Goal: Transaction & Acquisition: Purchase product/service

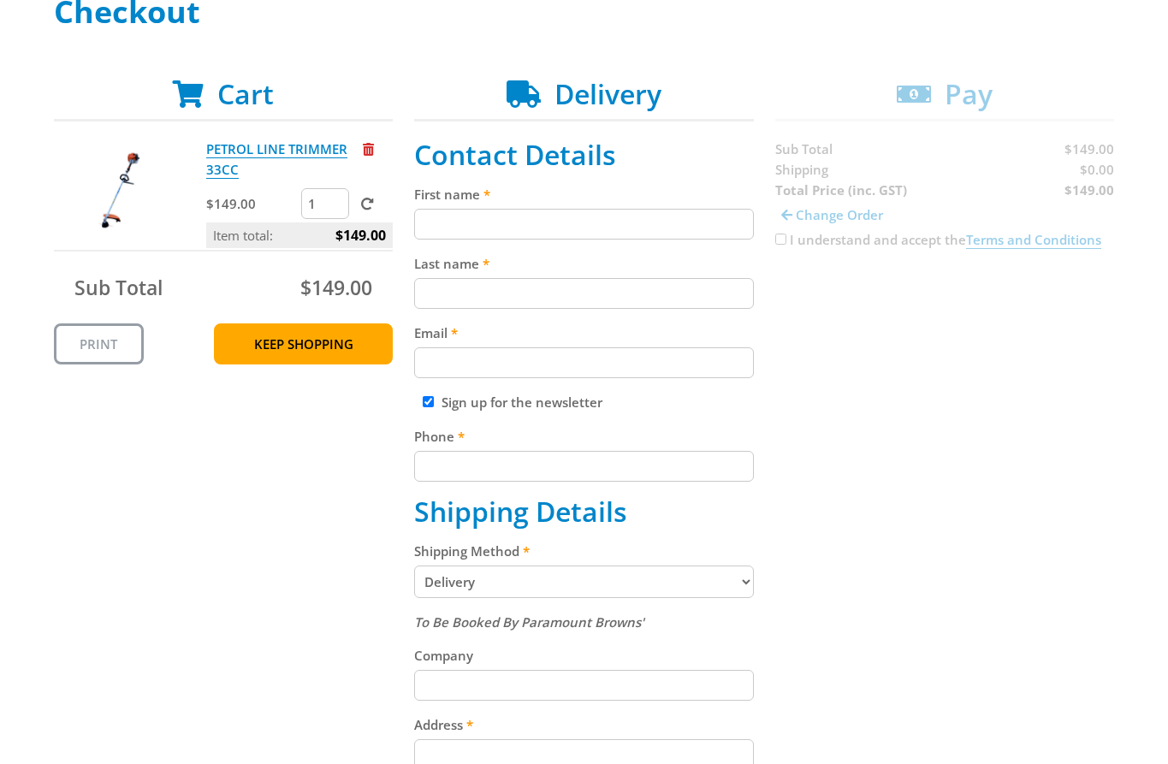
scroll to position [281, 0]
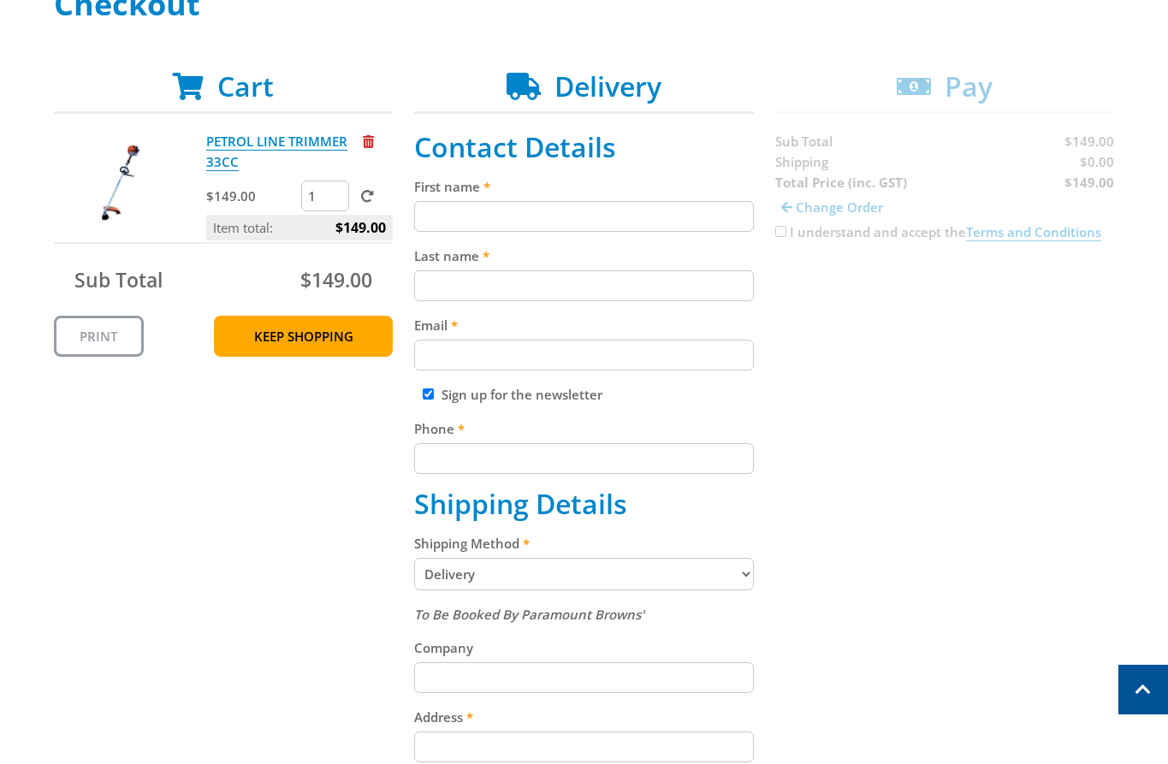
click at [612, 228] on input "First name" at bounding box center [584, 216] width 340 height 31
paste input "[PERSON_NAME]"
type input "[PERSON_NAME]"
click at [577, 276] on input "Last name" at bounding box center [584, 285] width 340 height 31
paste input "[PERSON_NAME]"
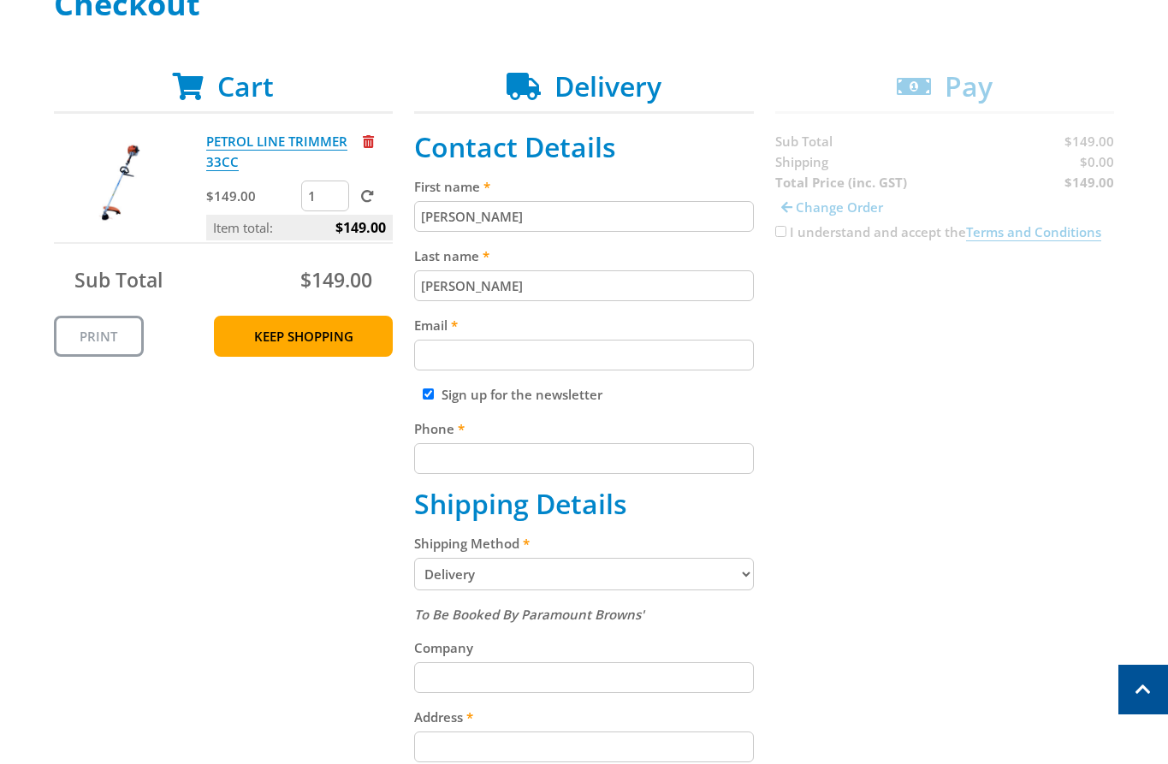
type input "[PERSON_NAME]"
click at [636, 366] on input "Email" at bounding box center [584, 355] width 340 height 31
paste input "[EMAIL_ADDRESS][DOMAIN_NAME]"
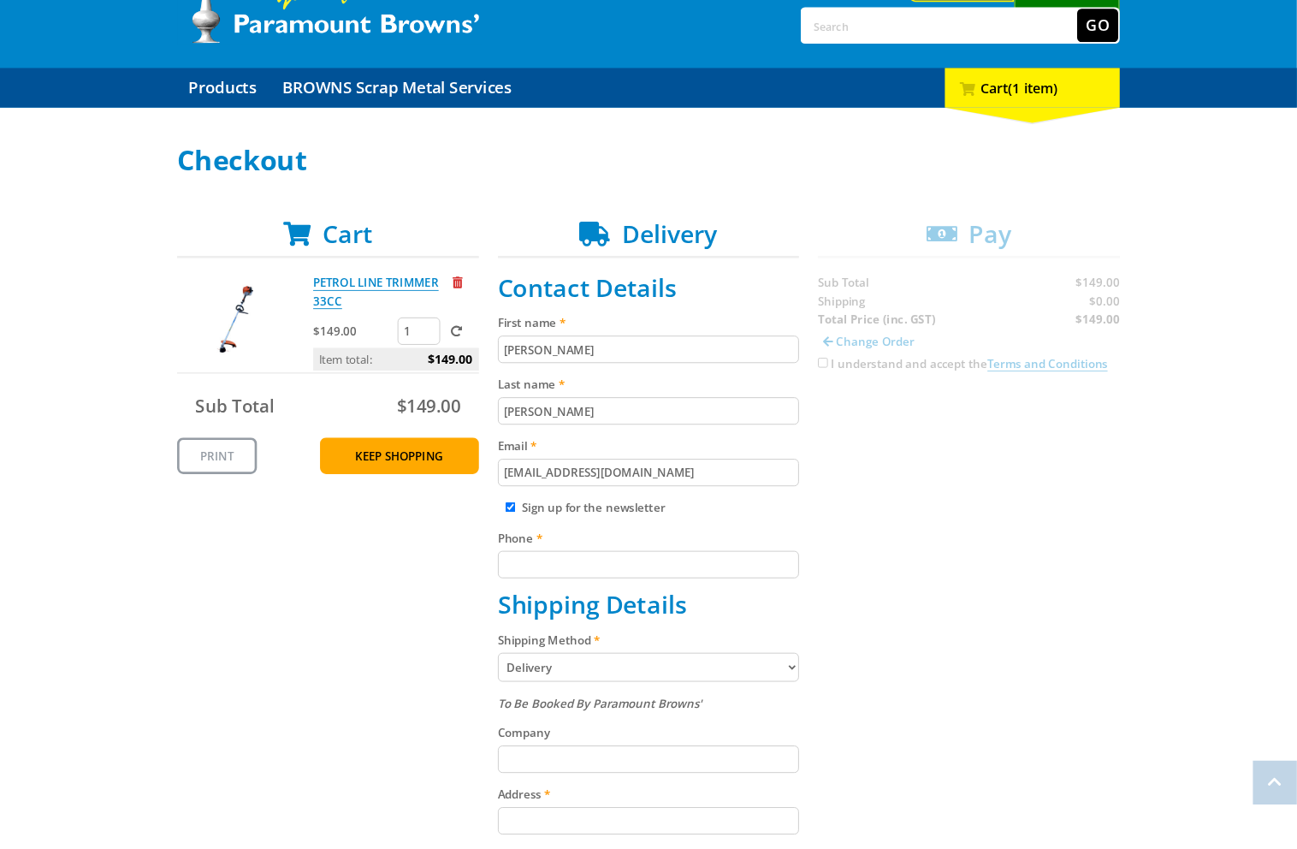
scroll to position [104, 0]
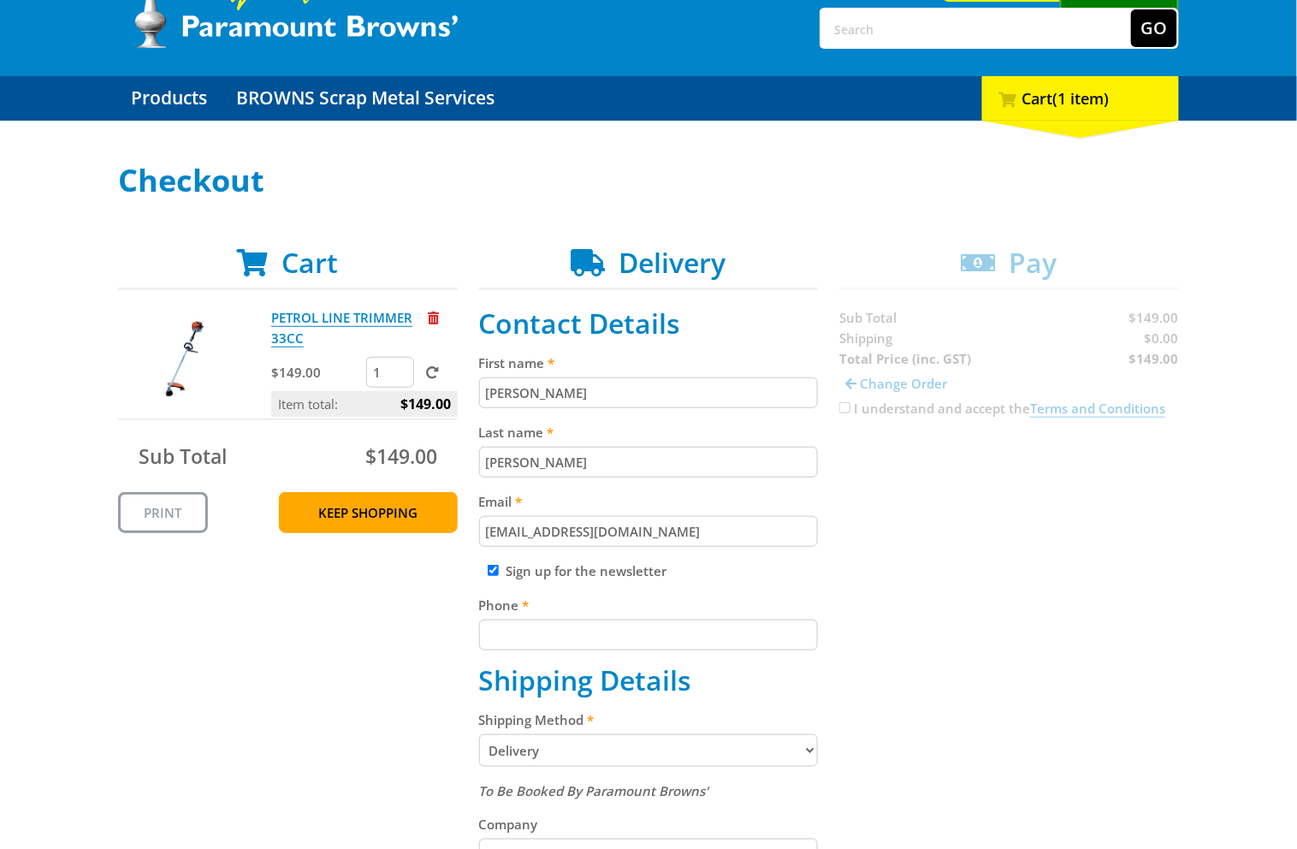
type input "[EMAIL_ADDRESS][DOMAIN_NAME]"
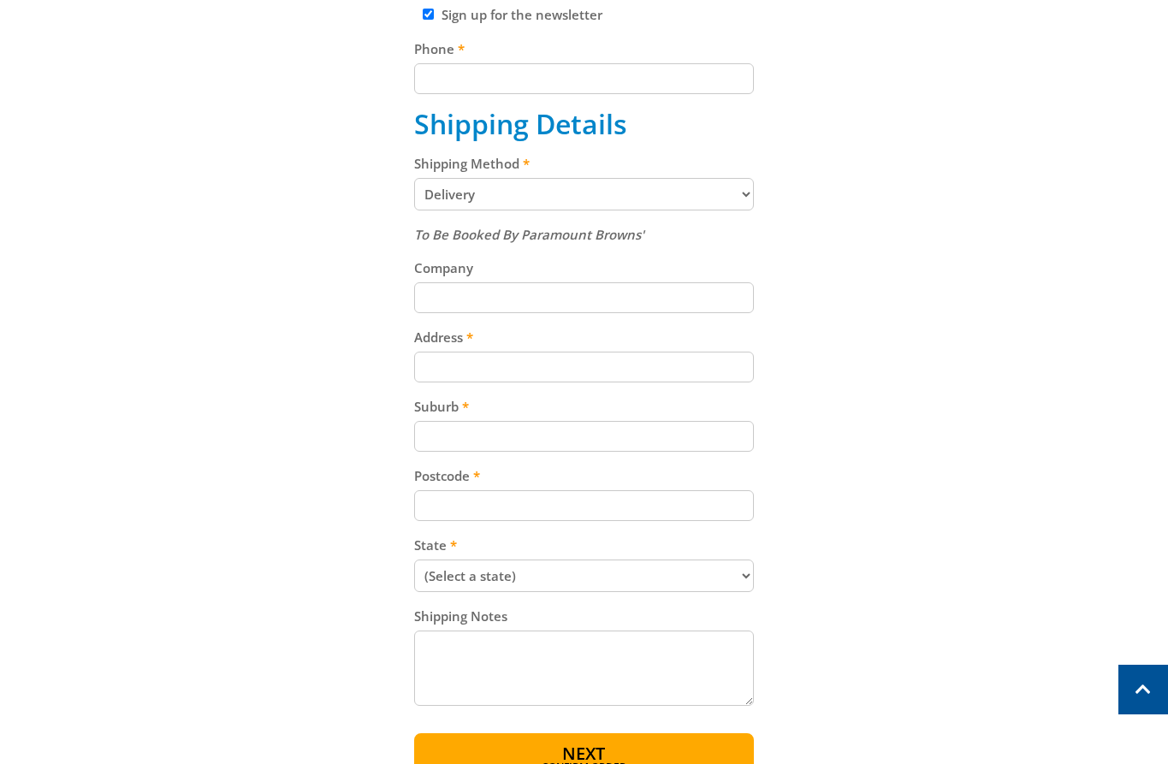
scroll to position [666, 0]
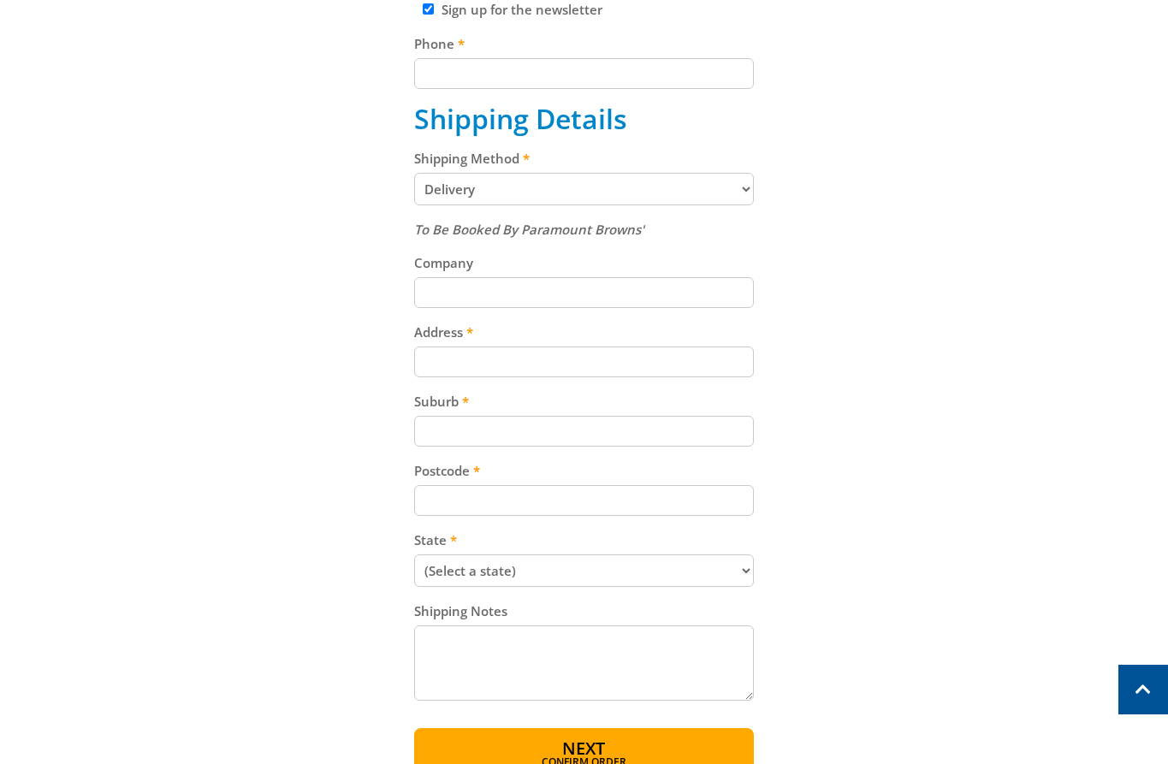
click at [688, 187] on select "Pickup from Gepps Cross Delivery" at bounding box center [584, 189] width 340 height 33
select select "Pickup"
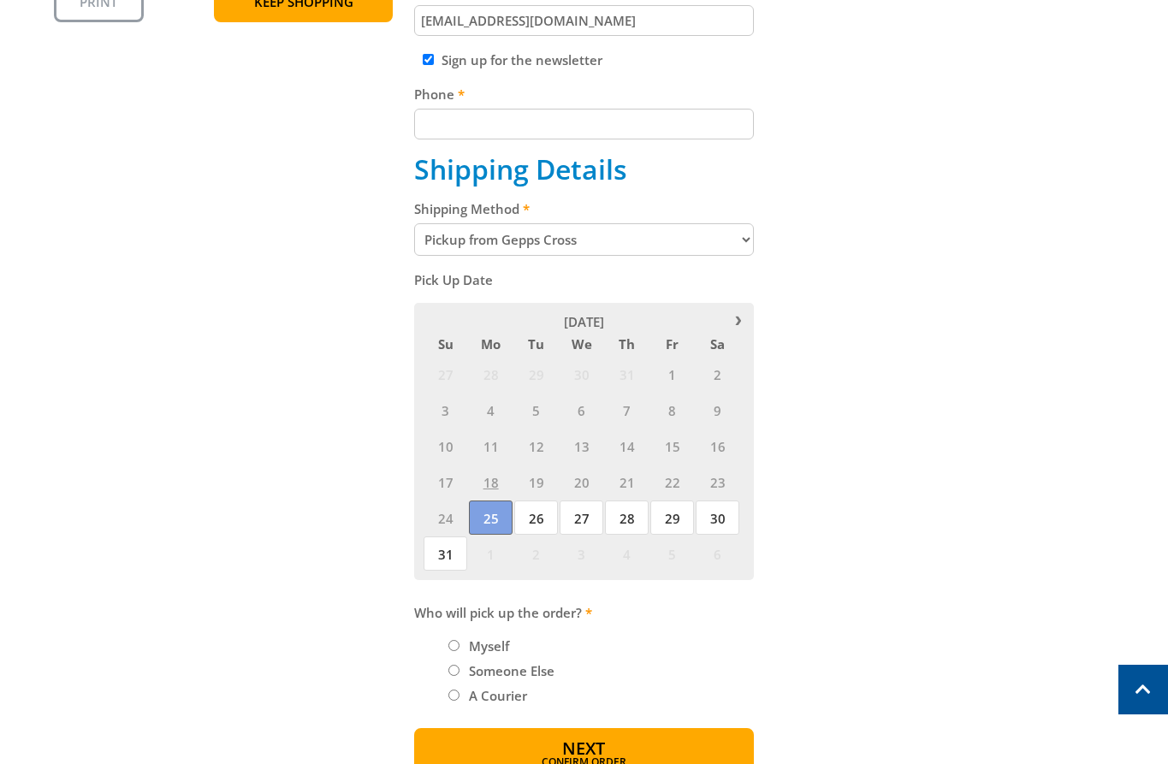
click at [496, 508] on span "25" at bounding box center [491, 517] width 44 height 34
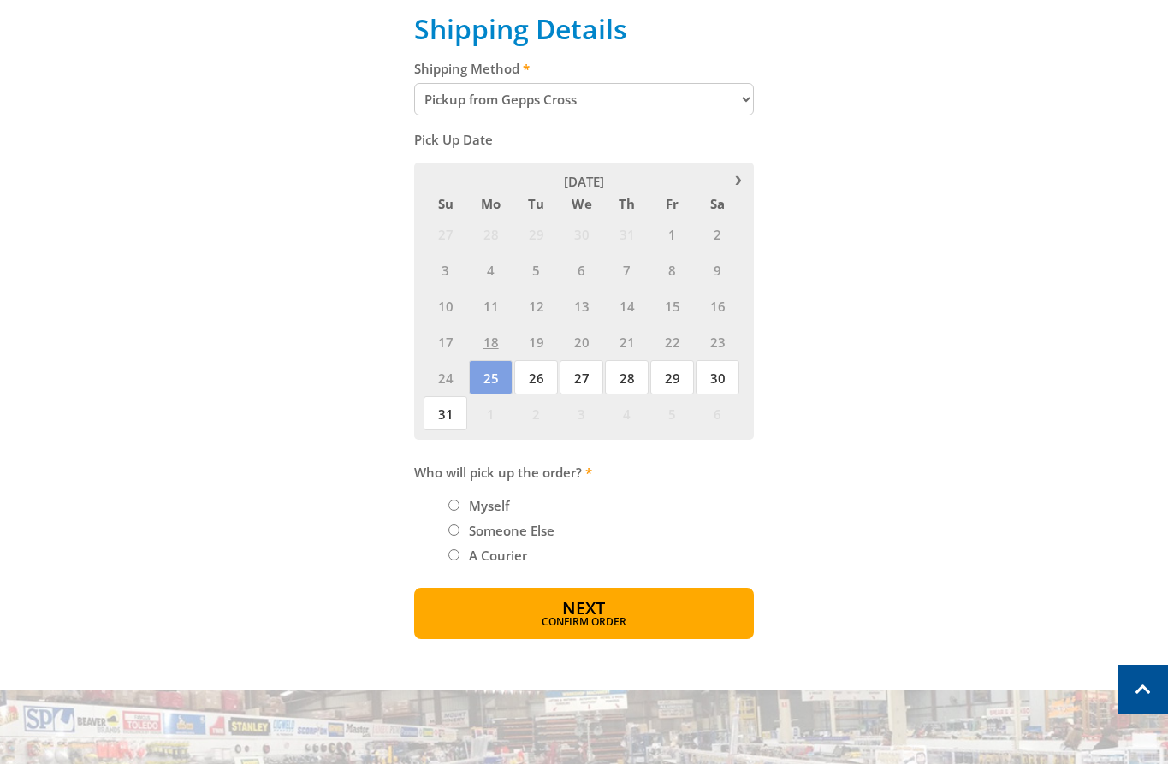
click at [484, 504] on label "Myself" at bounding box center [489, 505] width 52 height 29
click at [459, 504] on input "Myself" at bounding box center [453, 505] width 11 height 11
radio input "true"
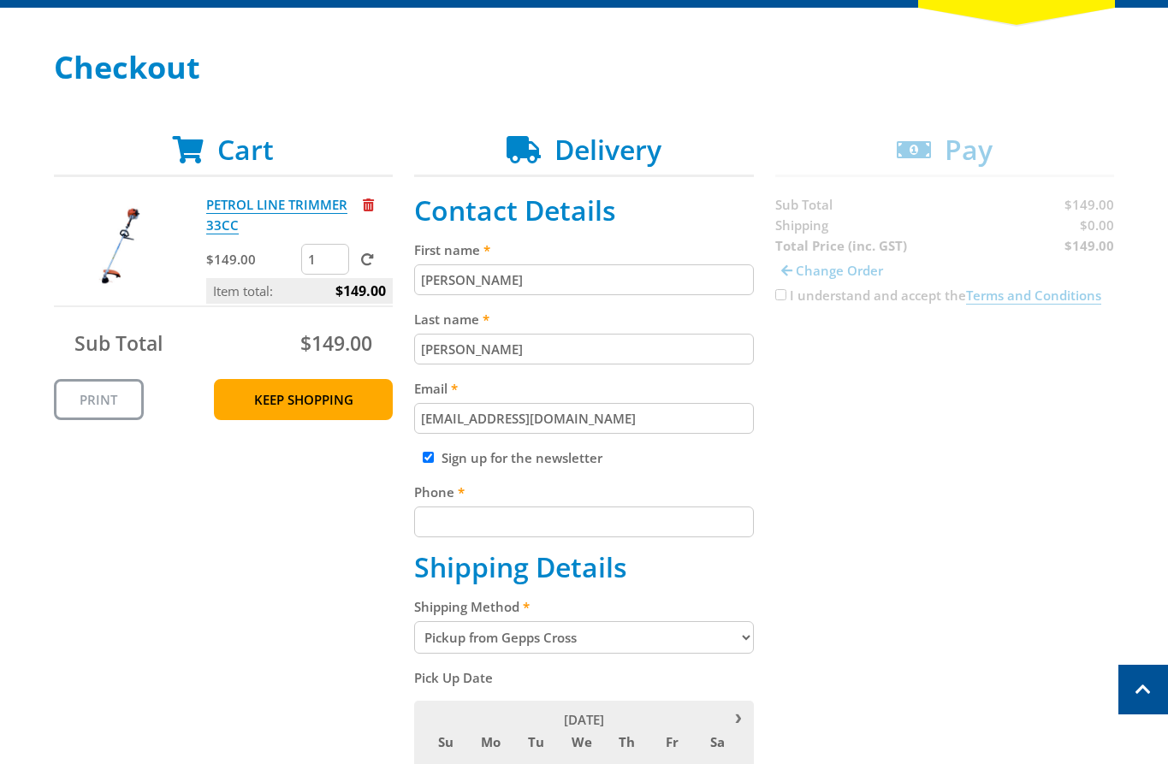
scroll to position [194, 0]
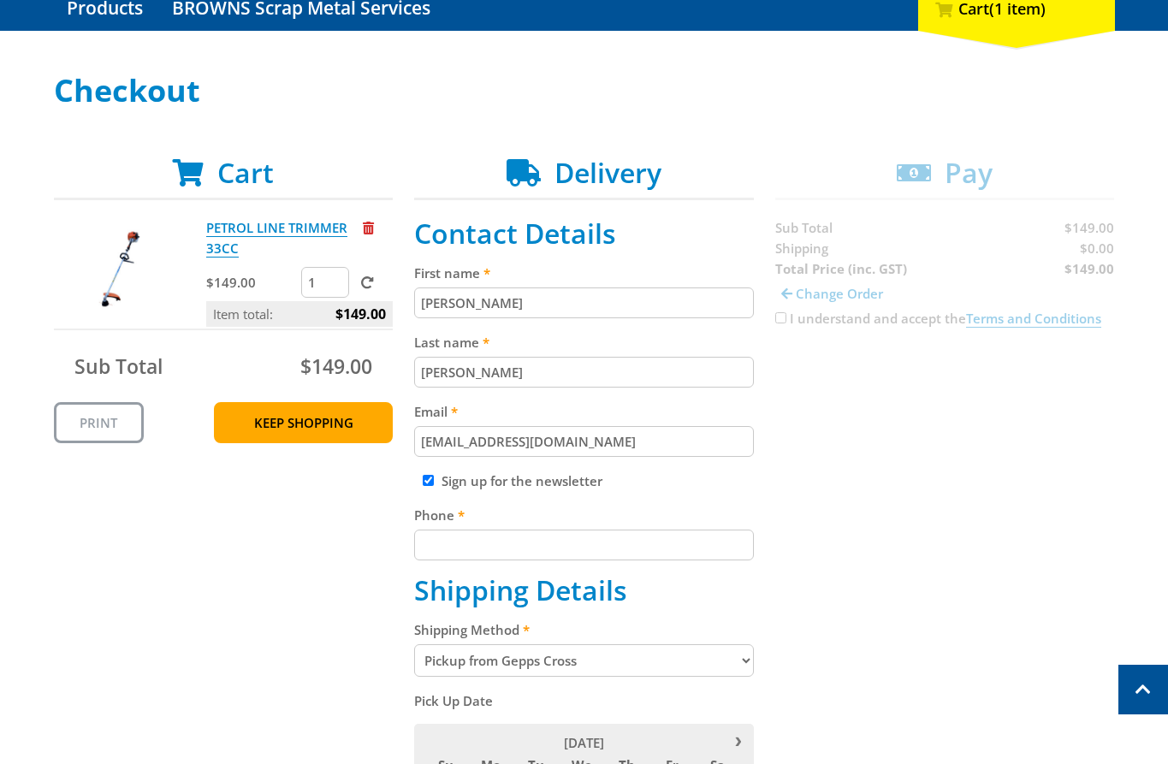
click at [585, 547] on input "Phone" at bounding box center [584, 545] width 340 height 31
paste input "[PHONE_NUMBER]"
type input "[PHONE_NUMBER]"
click at [901, 458] on div "Cart PETROL LINE TRIMMER 33CC $149.00 1 Item total: $149.00 Sub Total $149.00 P…" at bounding box center [584, 740] width 1061 height 1167
click at [777, 316] on div "Cart PETROL LINE TRIMMER 33CC $149.00 1 Item total: $149.00 Sub Total $149.00 P…" at bounding box center [584, 740] width 1061 height 1167
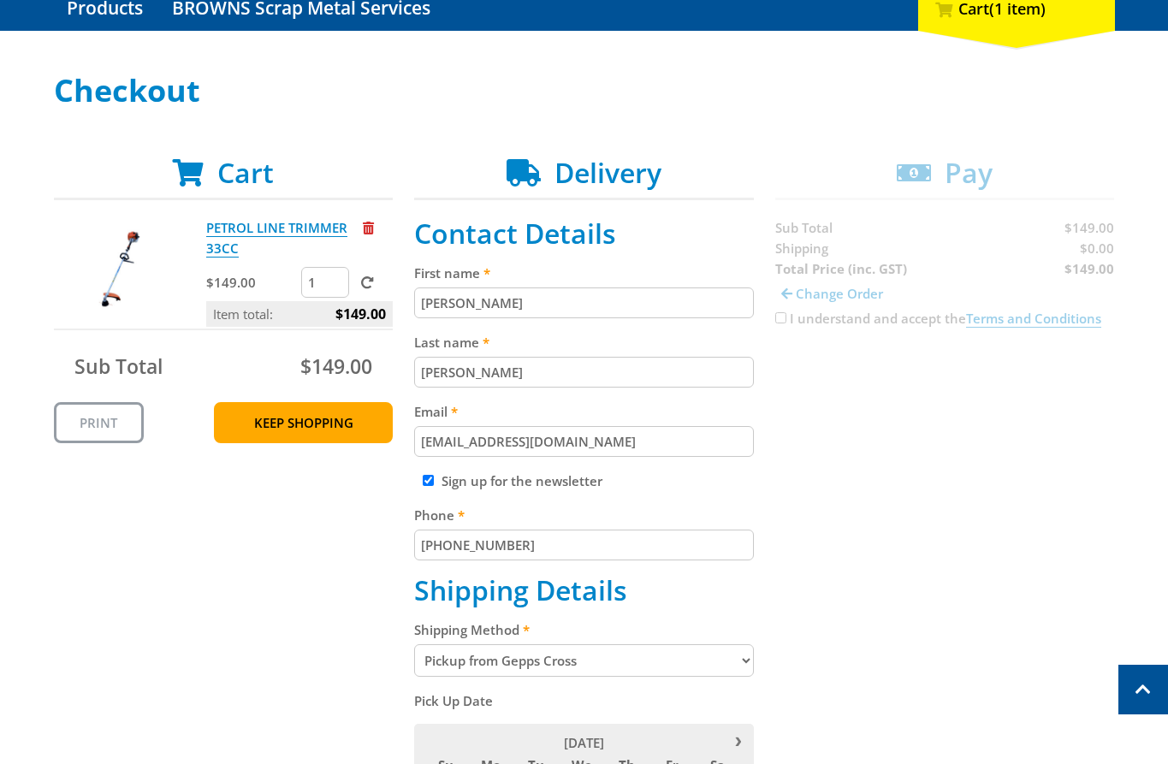
click at [777, 316] on div "Cart PETROL LINE TRIMMER 33CC $149.00 1 Item total: $149.00 Sub Total $149.00 P…" at bounding box center [584, 740] width 1061 height 1167
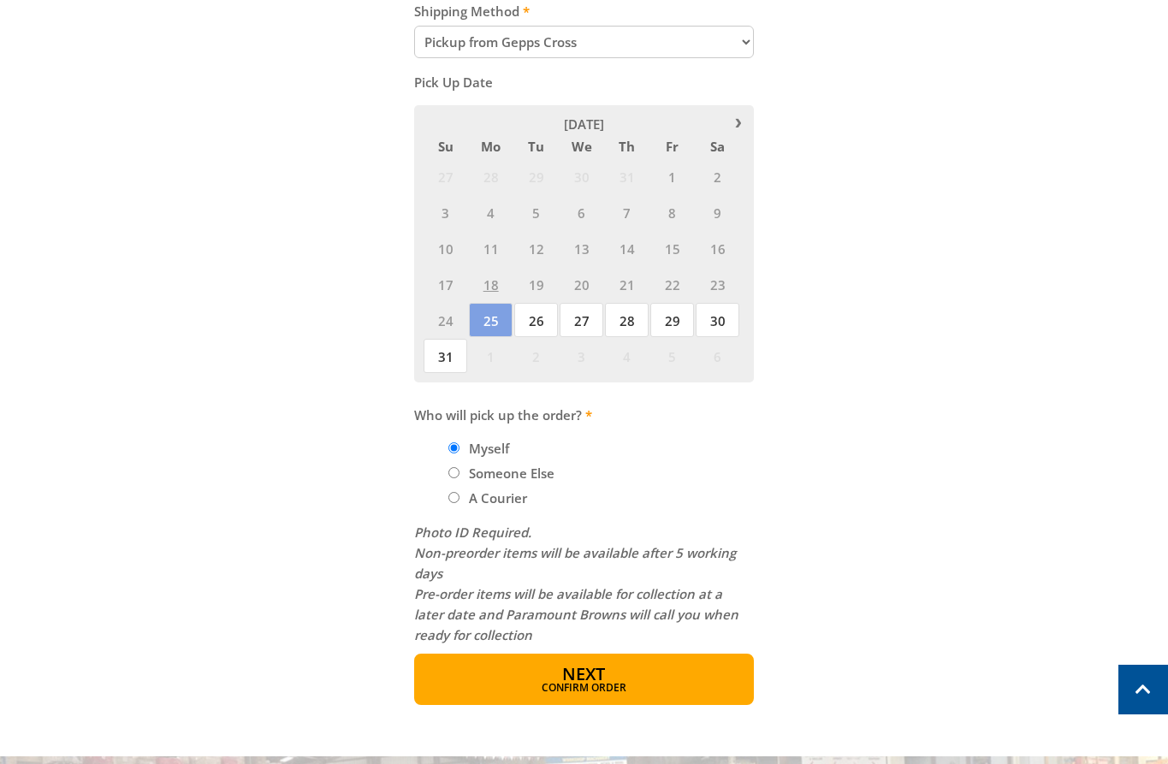
scroll to position [1036, 0]
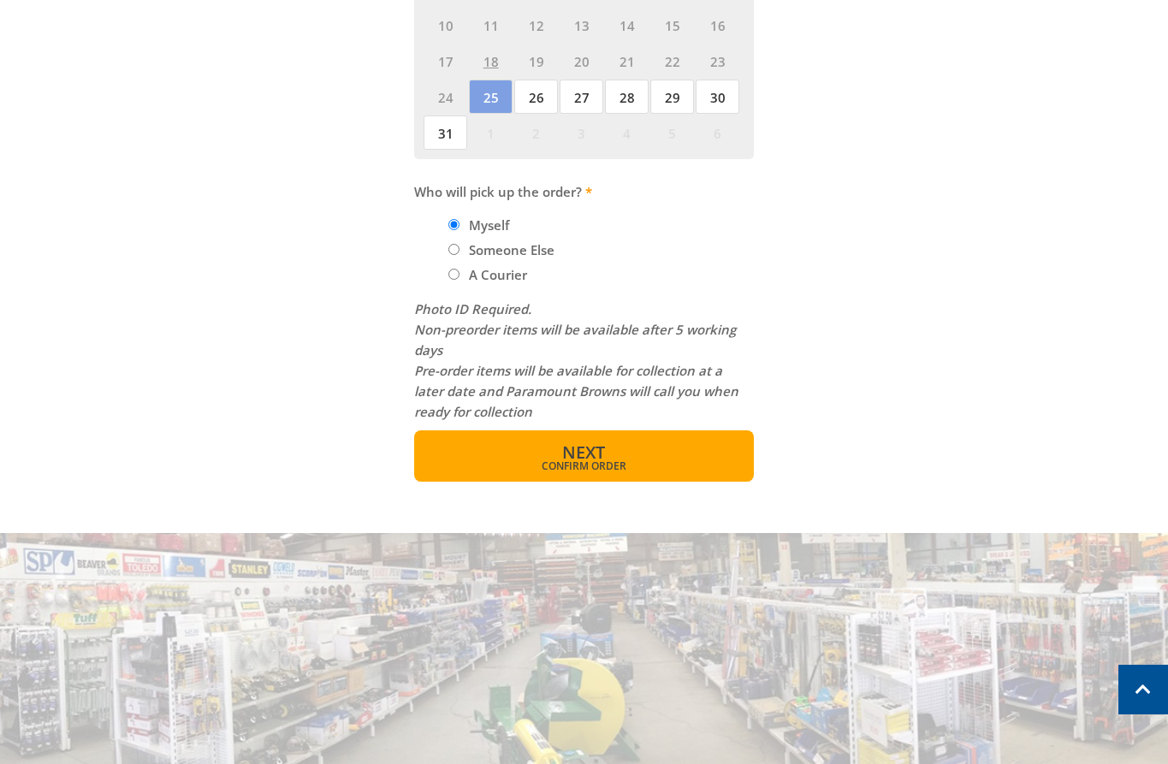
click at [679, 440] on button "Next Confirm order" at bounding box center [584, 455] width 340 height 51
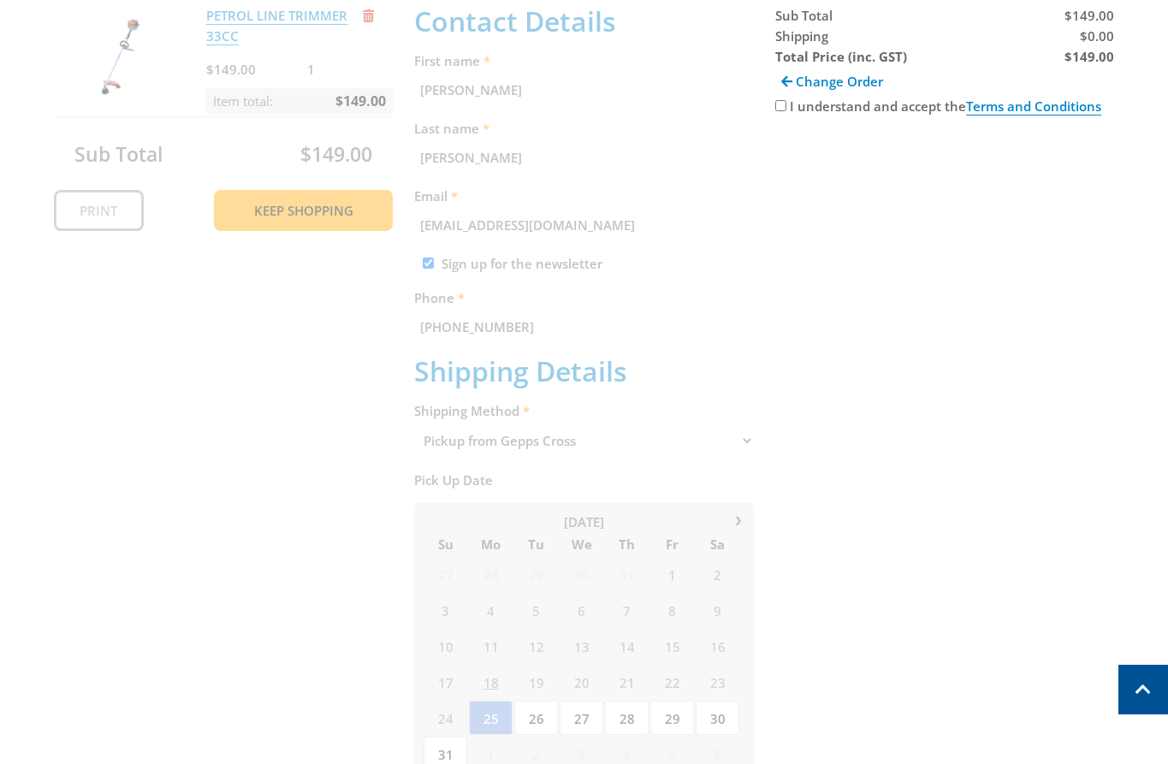
scroll to position [351, 0]
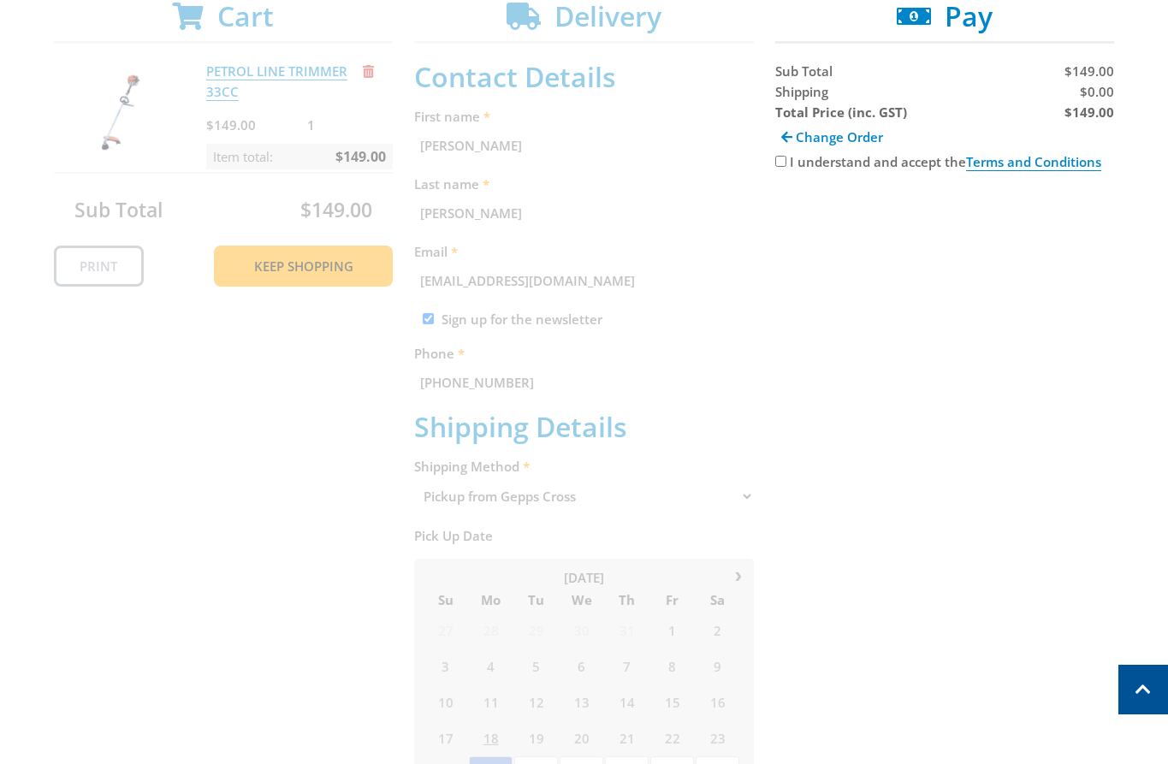
click at [784, 160] on input "I understand and accept the Terms and Conditions" at bounding box center [780, 161] width 11 height 11
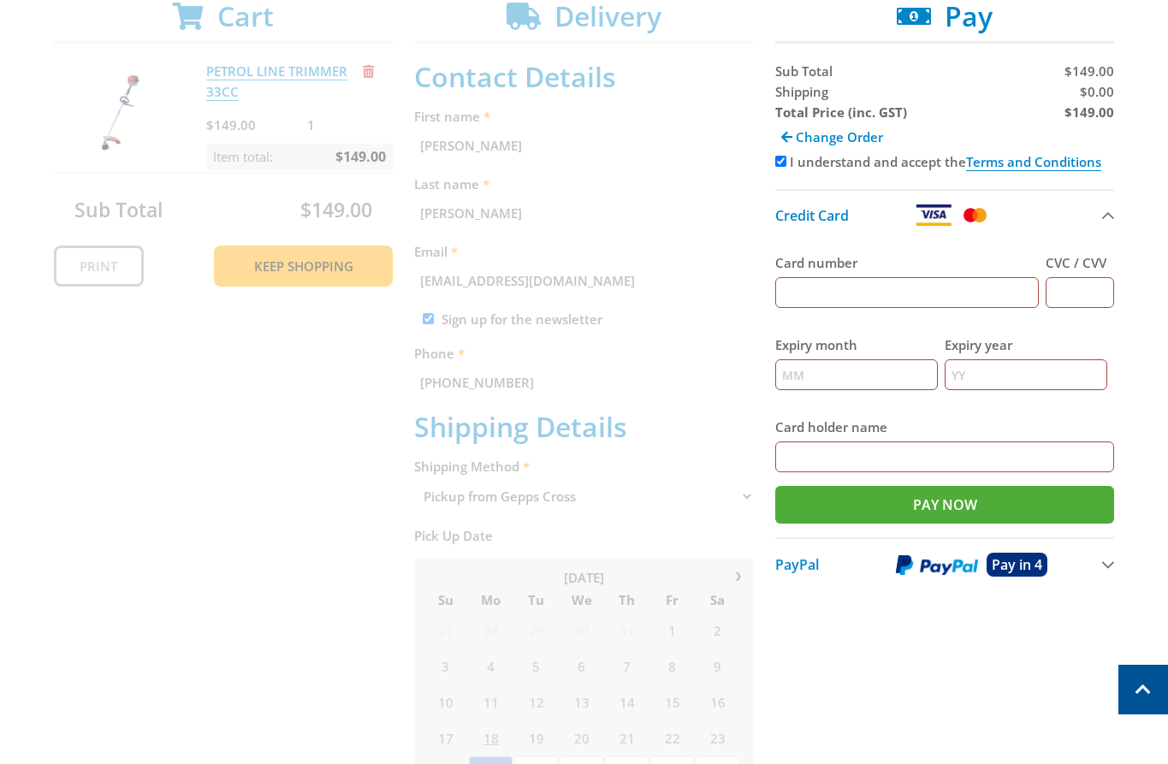
click at [780, 157] on input "I understand and accept the Terms and Conditions" at bounding box center [780, 161] width 11 height 11
checkbox input "false"
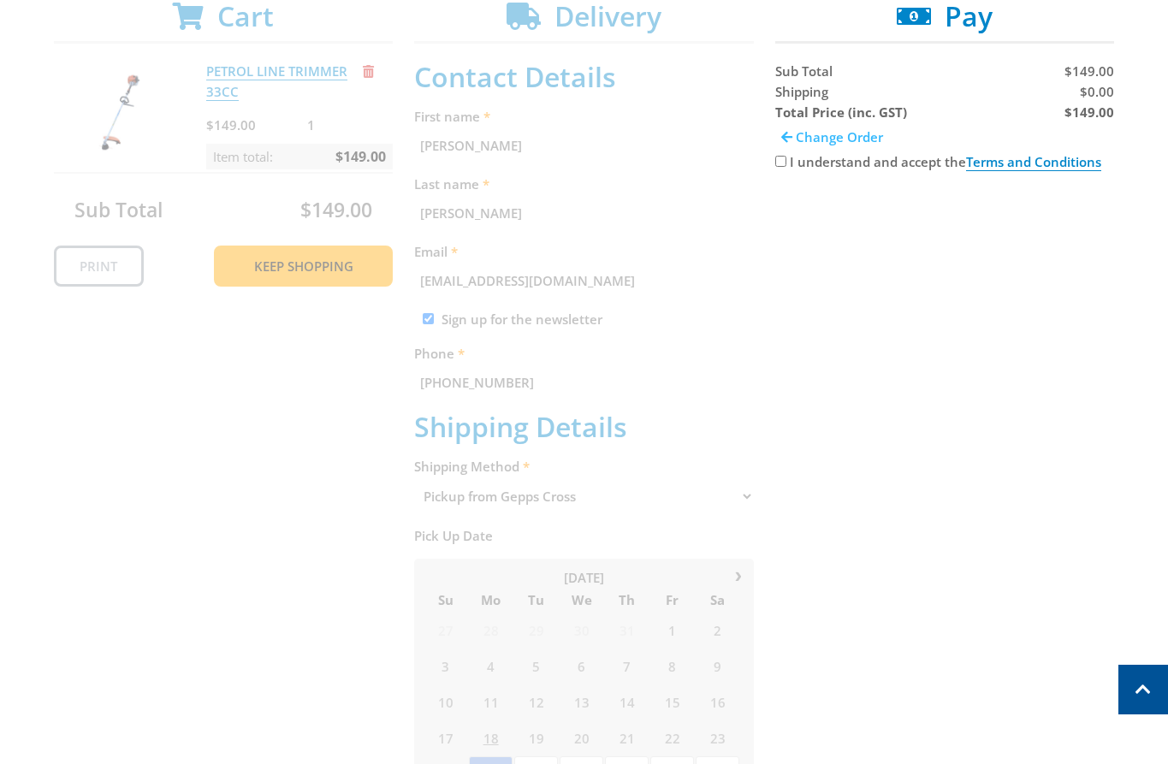
click at [800, 133] on span "Change Order" at bounding box center [839, 136] width 87 height 17
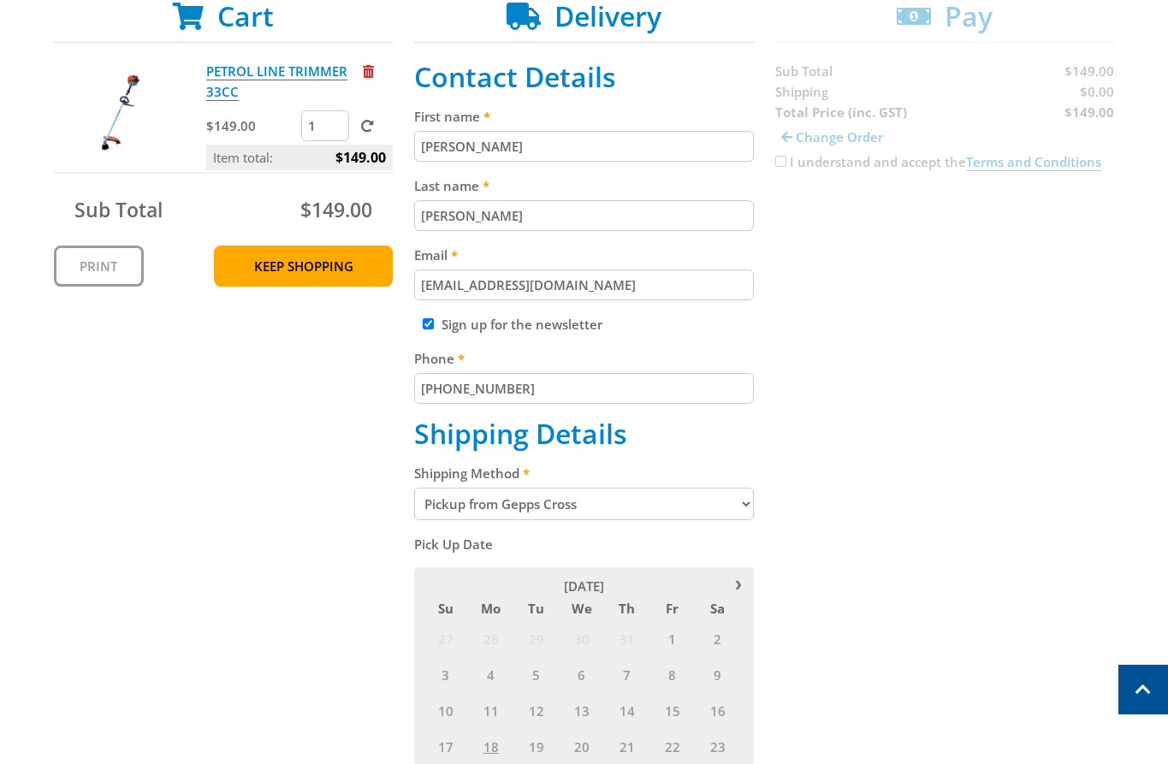
scroll to position [491, 0]
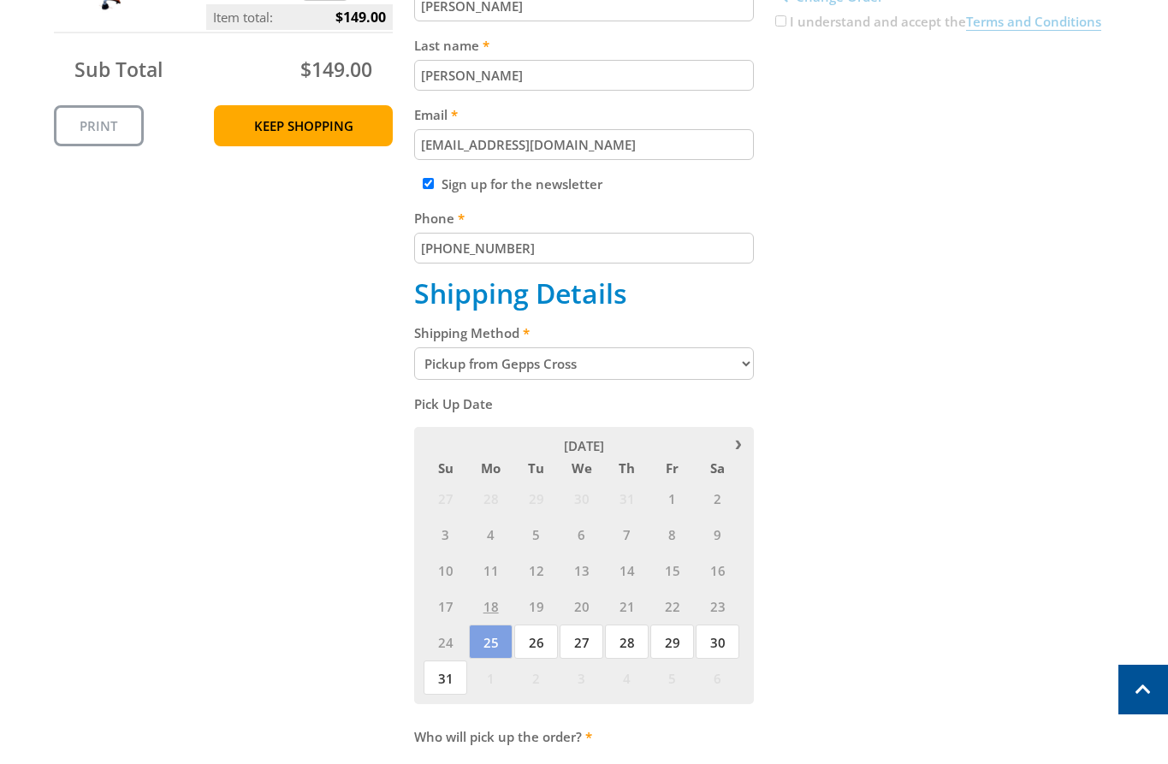
click at [569, 360] on select "Pickup from Gepps Cross Delivery" at bounding box center [584, 363] width 340 height 33
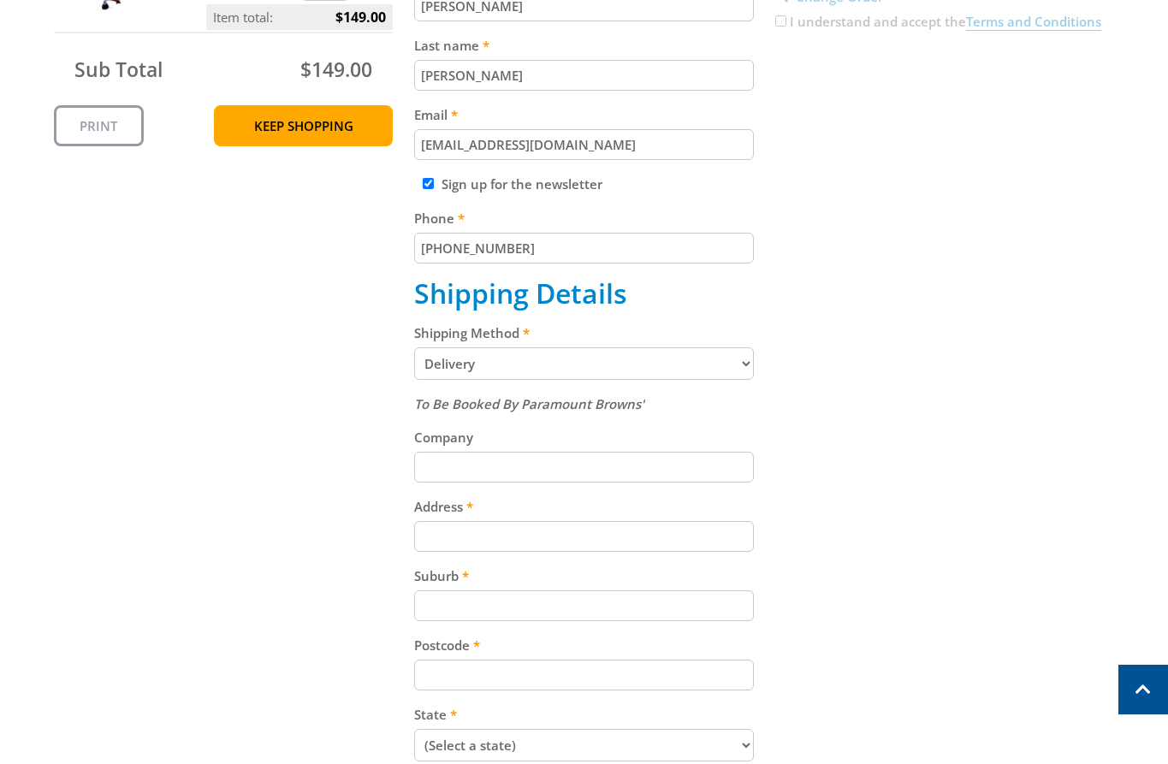
click at [599, 370] on select "Pickup from Gepps Cross Delivery" at bounding box center [584, 363] width 340 height 33
select select "Pickup"
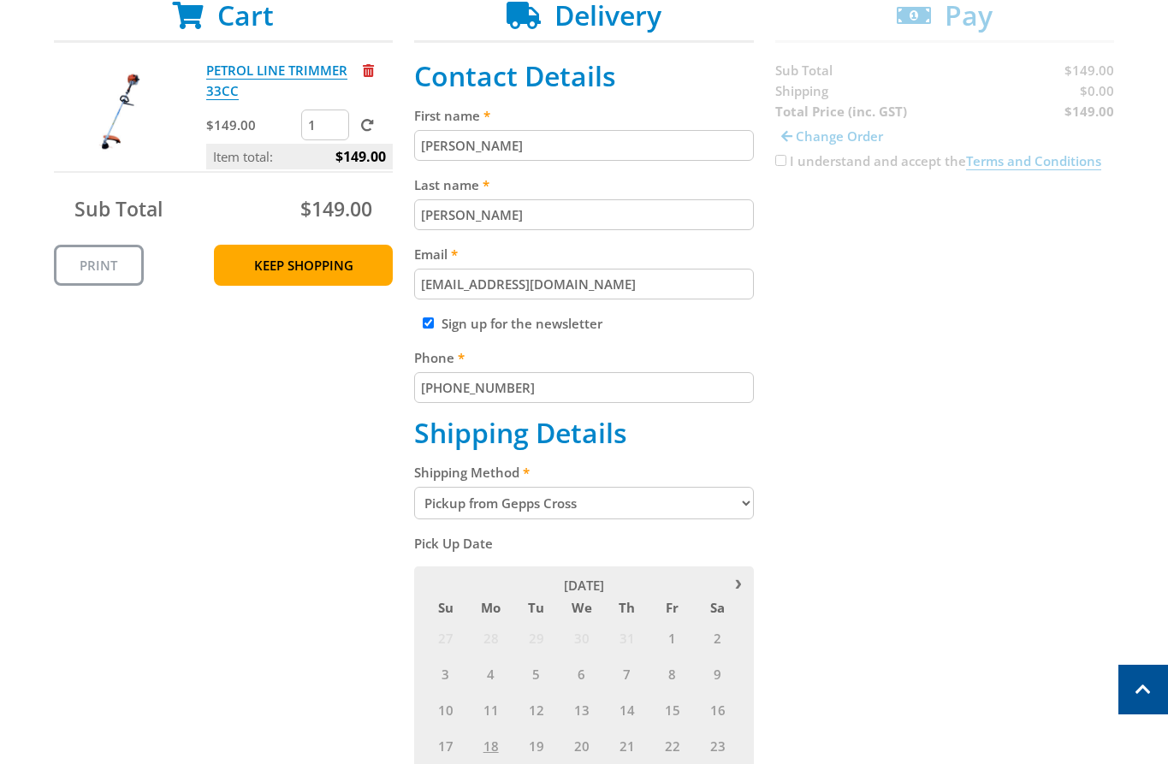
scroll to position [351, 0]
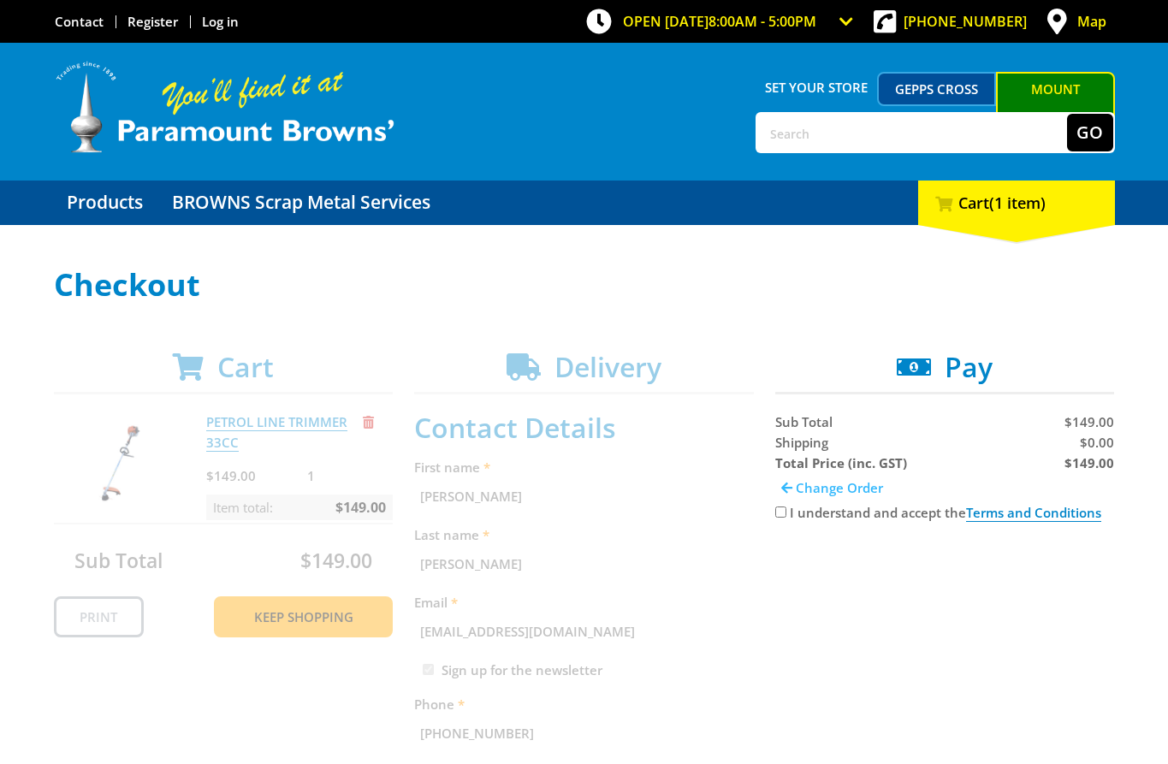
click at [807, 488] on span "Change Order" at bounding box center [839, 487] width 87 height 17
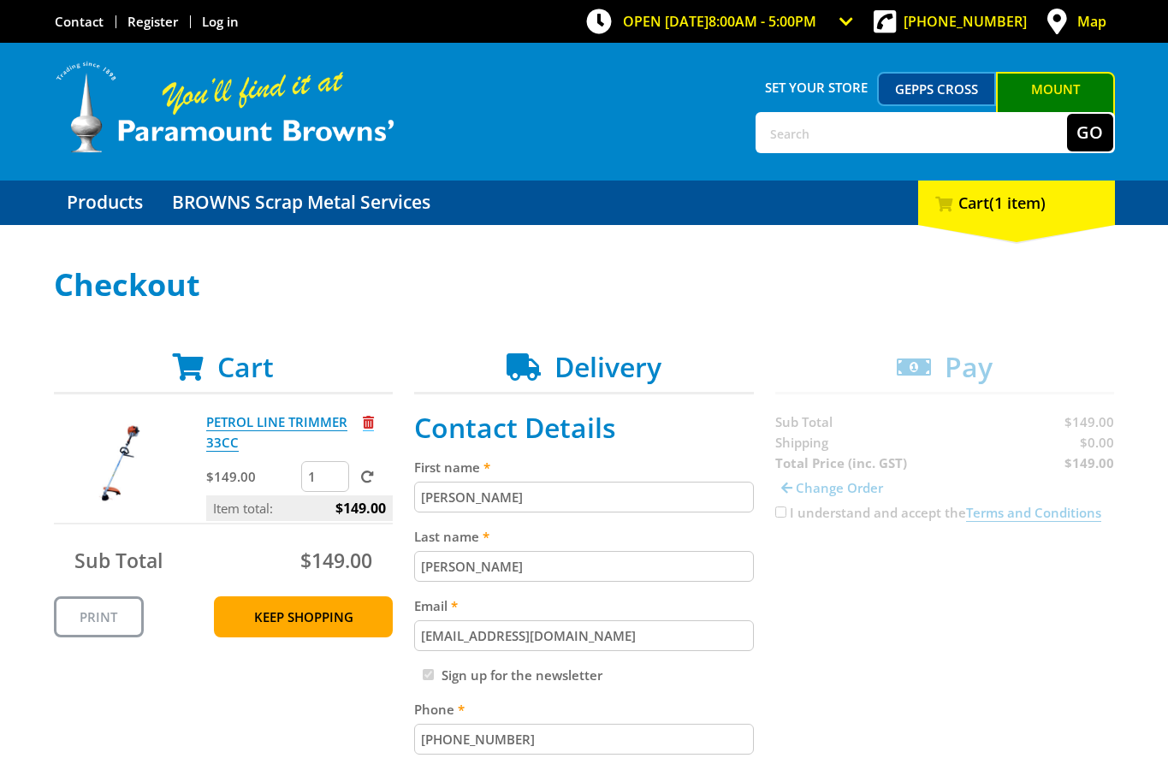
click at [366, 420] on span "Remove from cart" at bounding box center [368, 422] width 11 height 13
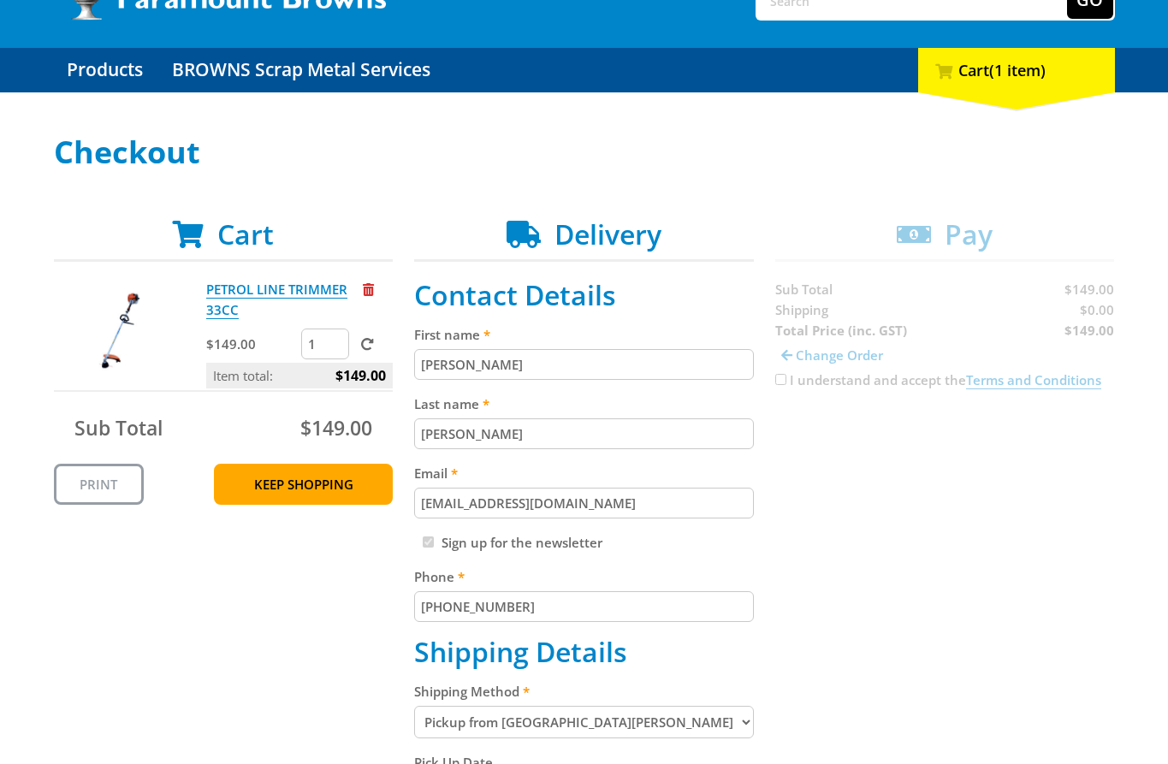
scroll to position [281, 0]
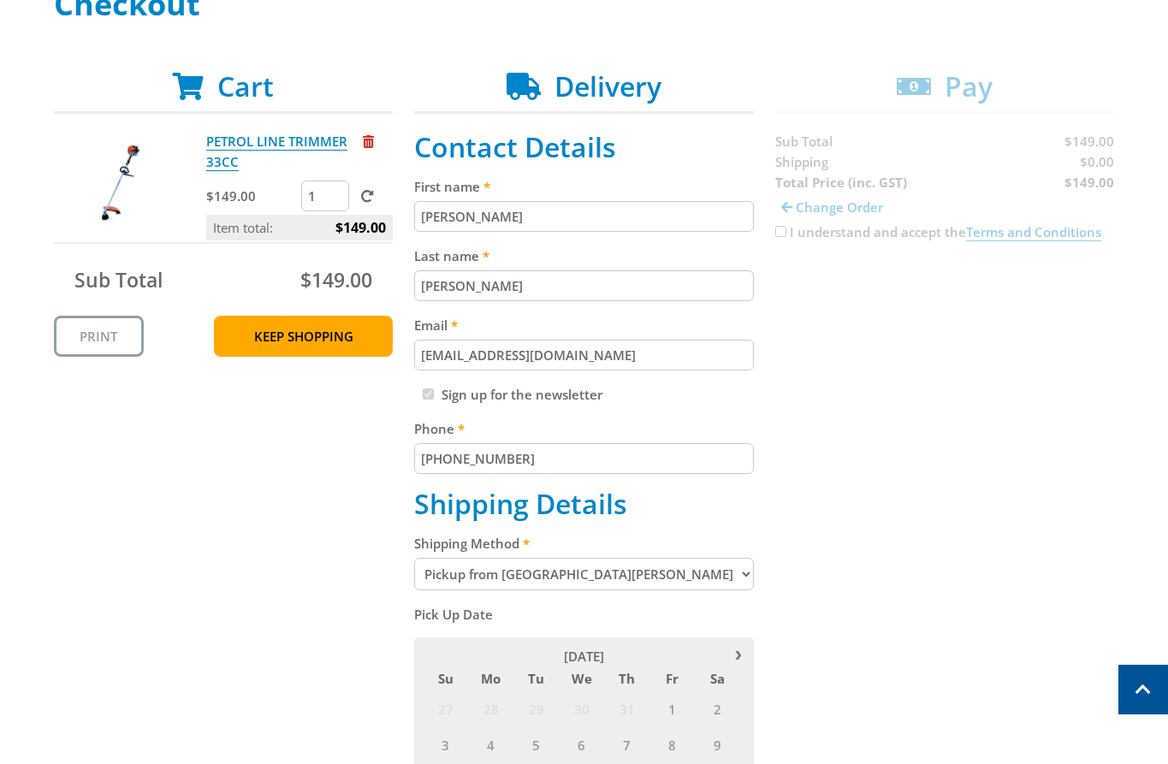
click at [568, 577] on select "Pickup from Mount Barker Delivery" at bounding box center [584, 574] width 340 height 33
select select "Delivery"
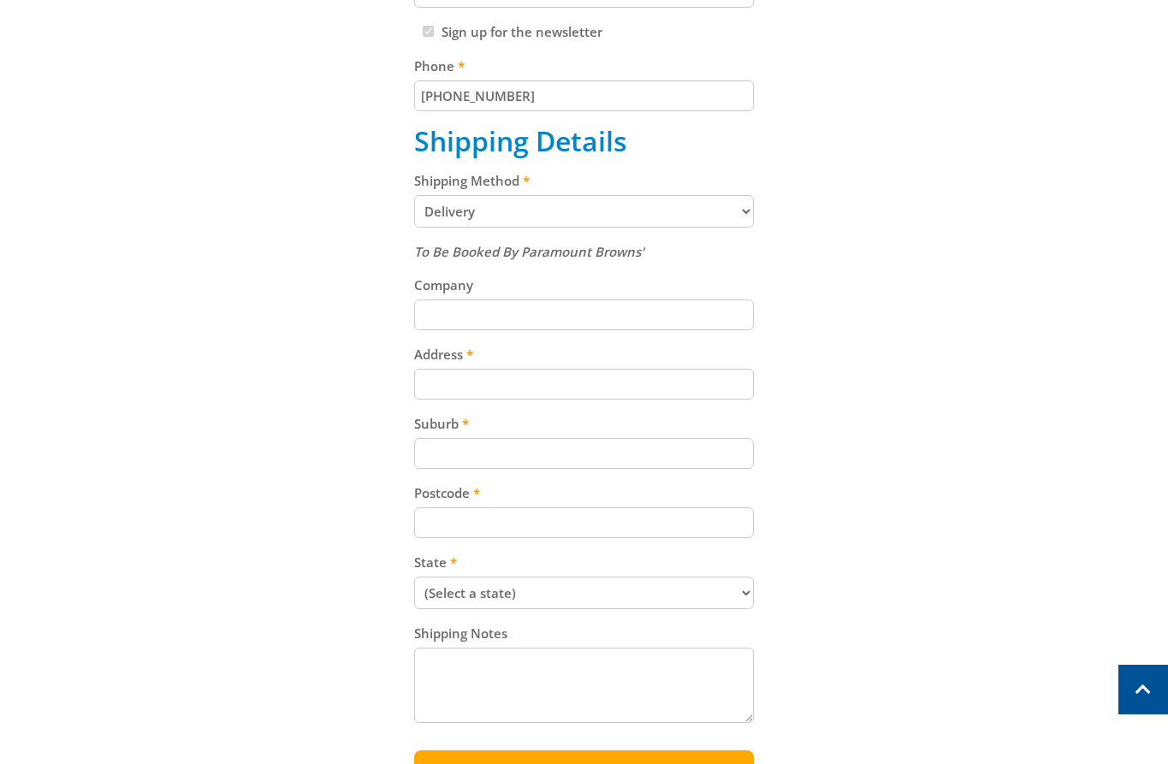
scroll to position [702, 0]
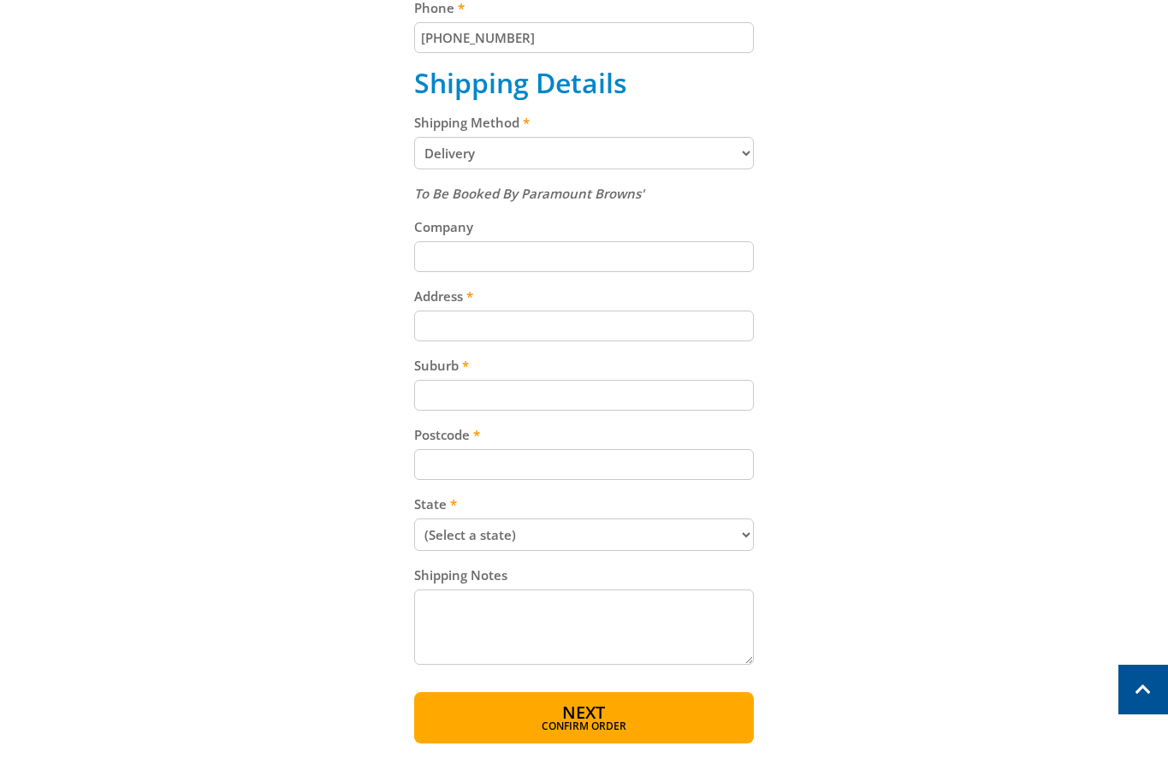
click at [613, 331] on input "Address" at bounding box center [584, 326] width 340 height 31
paste input "15 Follett Close"
type input "15 Follett Close"
click at [590, 404] on input "Suburb" at bounding box center [584, 395] width 340 height 31
paste input "Totness"
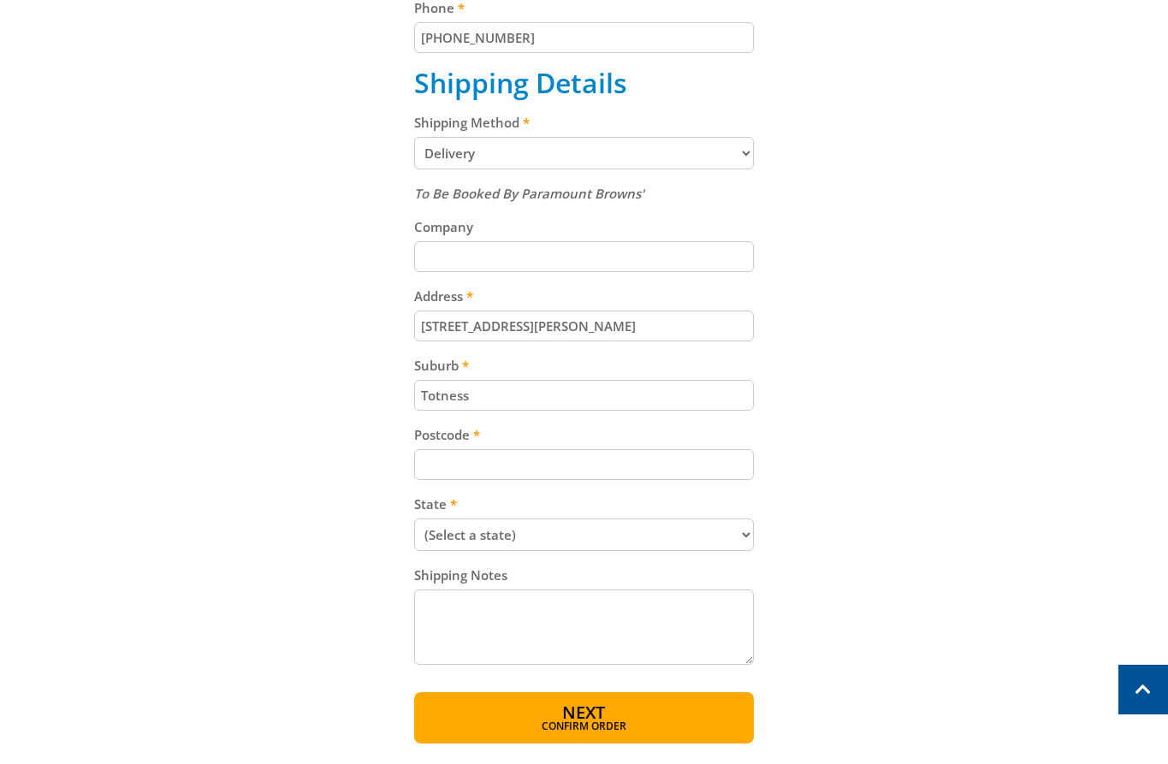
type input "Totness"
click at [507, 453] on input "Postcode" at bounding box center [584, 464] width 340 height 31
paste input "5250"
type input "5250"
click at [879, 392] on div "Cart PETROL LINE TRIMMER 33CC $149.00 1 Item total: $149.00 Sub Total $149.00 P…" at bounding box center [584, 196] width 1061 height 1094
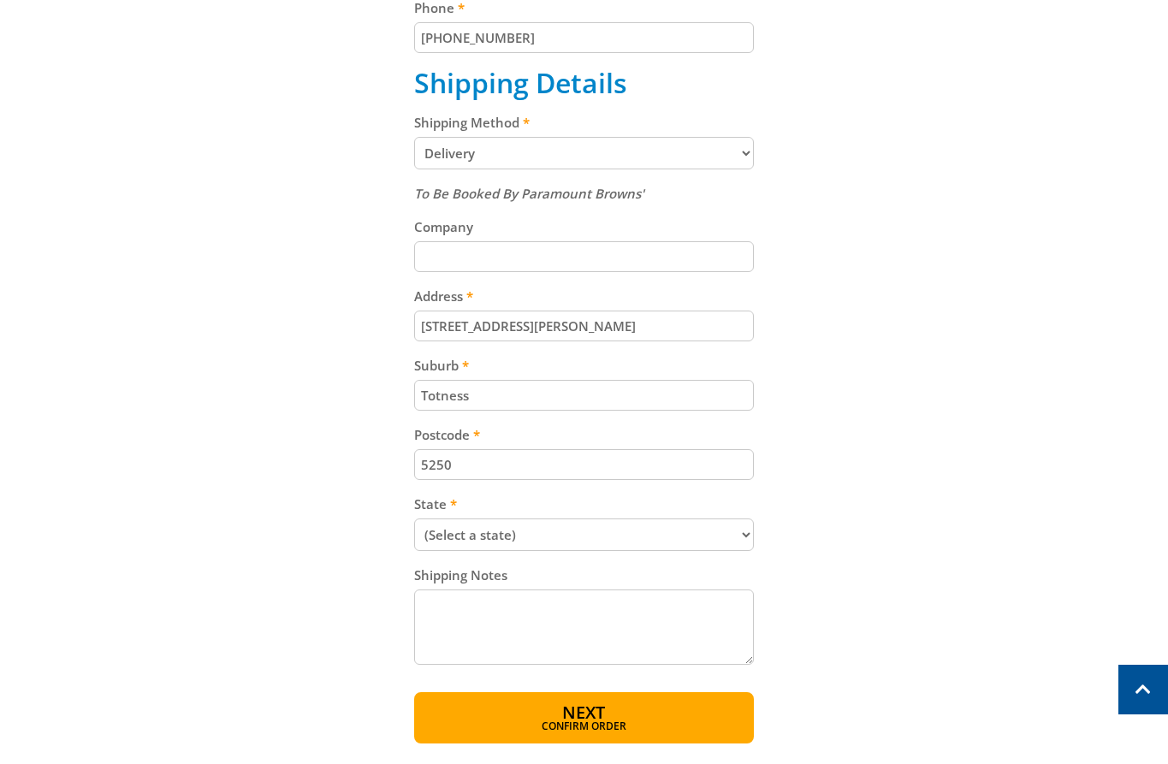
click at [671, 545] on select "(Select a state) South Australia Victoria New South Wales Queensland Western Au…" at bounding box center [584, 534] width 340 height 33
select select "SA"
click at [414, 518] on select "(Select a state) South Australia Victoria New South Wales Queensland Western Au…" at bounding box center [584, 534] width 340 height 33
click at [631, 728] on span "Confirm order" at bounding box center [584, 728] width 266 height 10
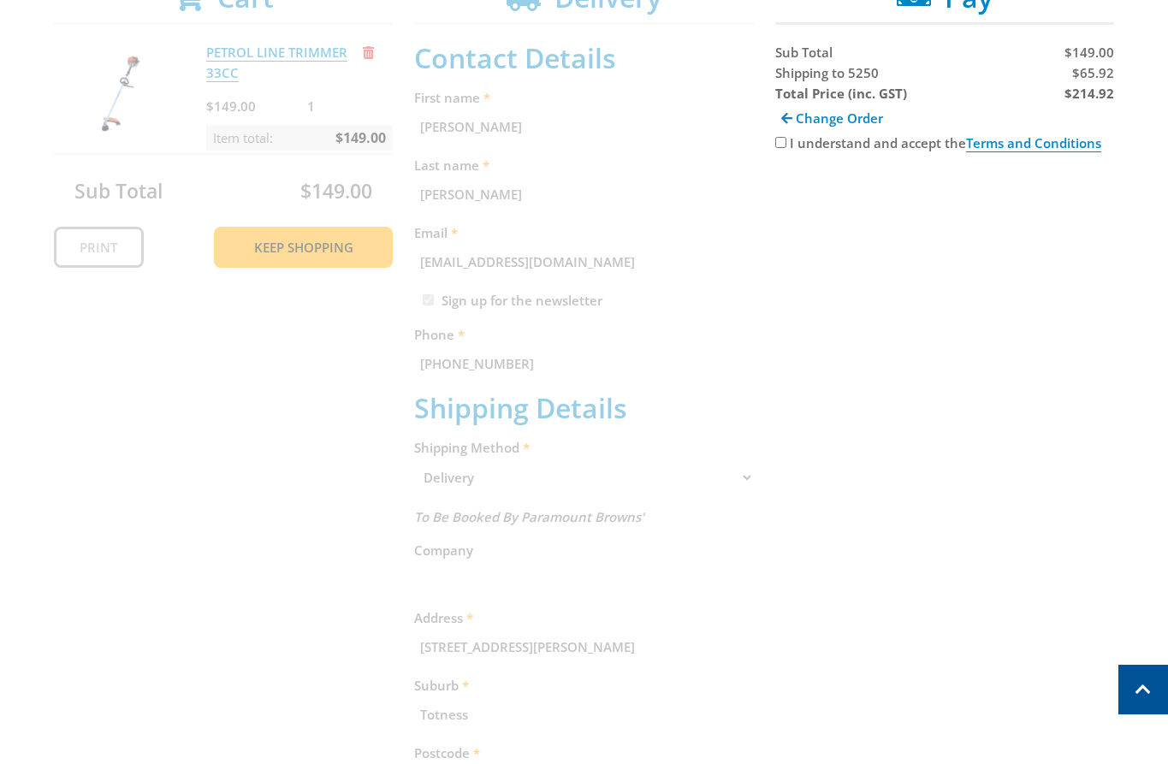
scroll to position [351, 0]
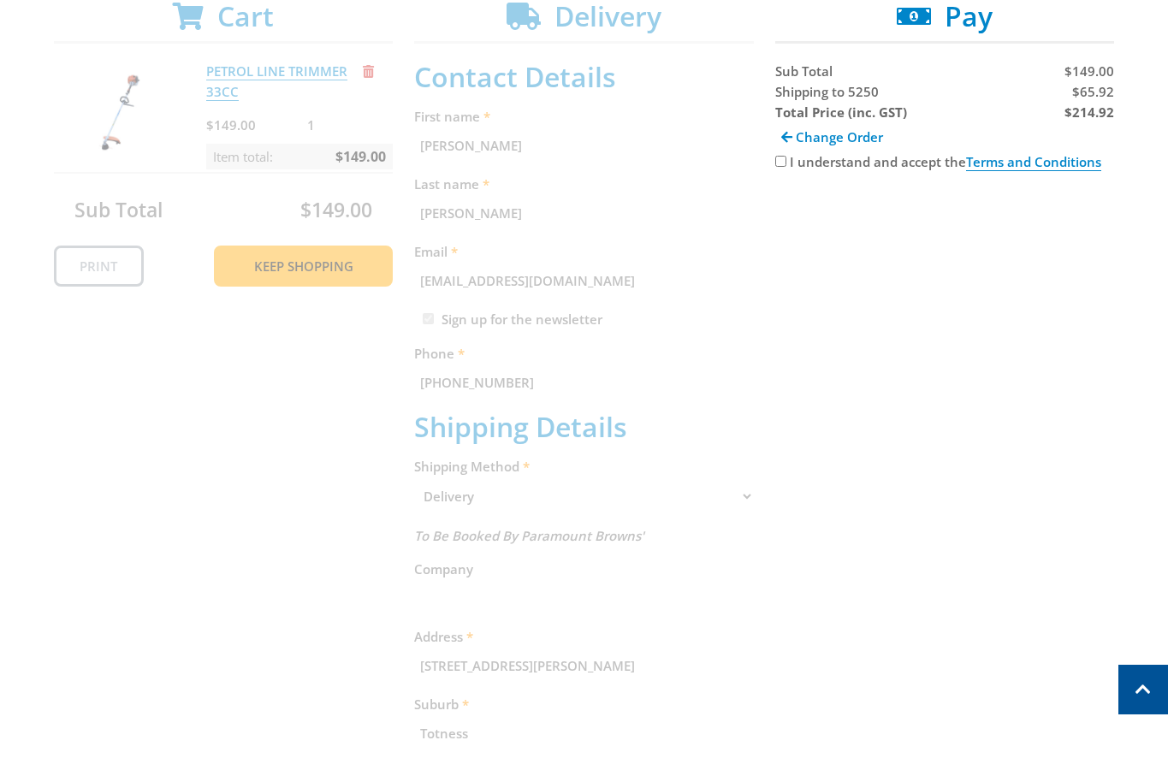
click at [1099, 90] on span "$65.92" at bounding box center [1093, 91] width 42 height 17
copy span "65.92"
click at [1096, 114] on strong "$214.92" at bounding box center [1089, 112] width 50 height 17
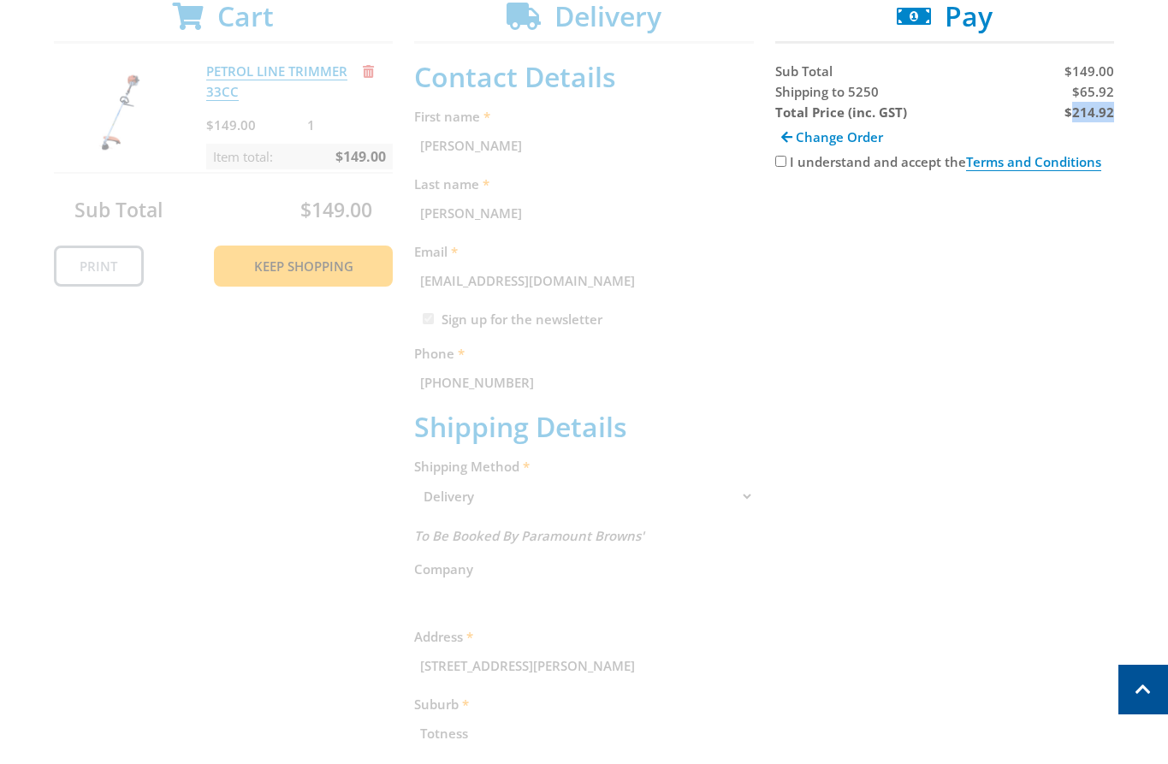
copy strong "214.92"
click at [991, 442] on div "Cart PETROL LINE TRIMMER 33CC $149.00 1 Item total: $149.00 Sub Total $149.00 P…" at bounding box center [584, 537] width 1061 height 1075
click at [780, 160] on input "I understand and accept the Terms and Conditions" at bounding box center [780, 161] width 11 height 11
checkbox input "true"
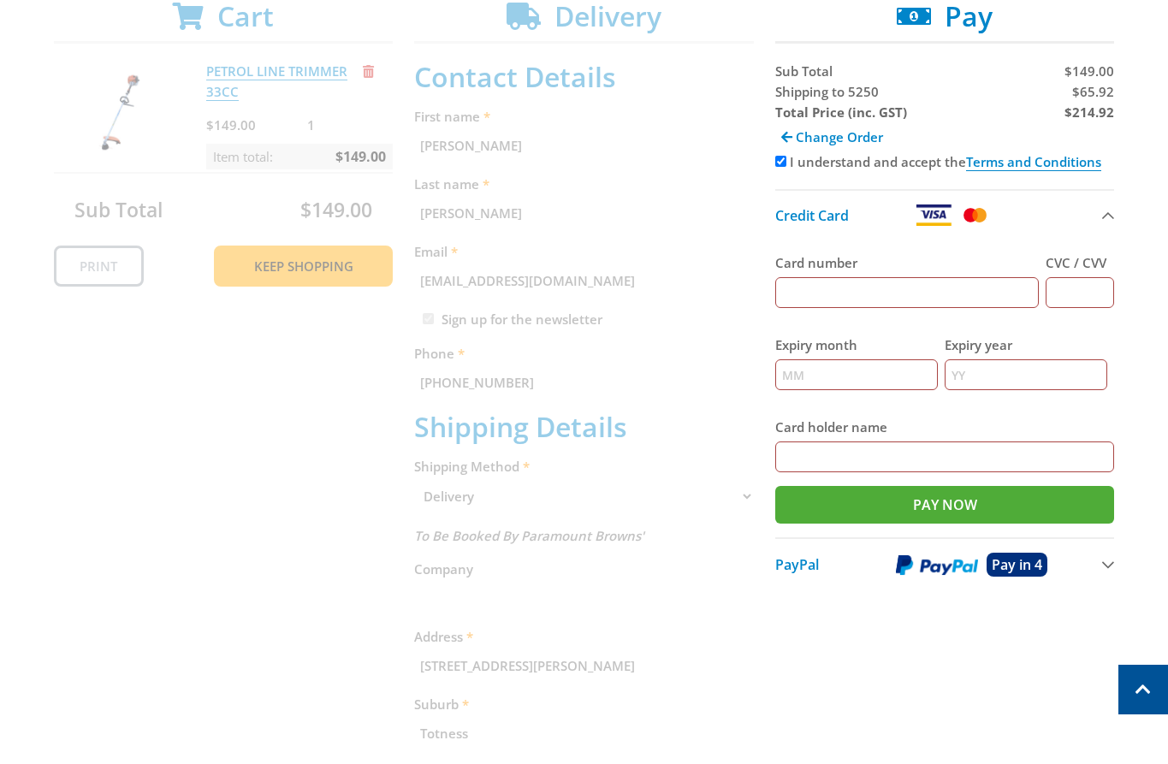
click at [894, 299] on input "Card number" at bounding box center [907, 292] width 264 height 31
type input "5454545454545454"
type input "123"
type input "12"
type input "2025"
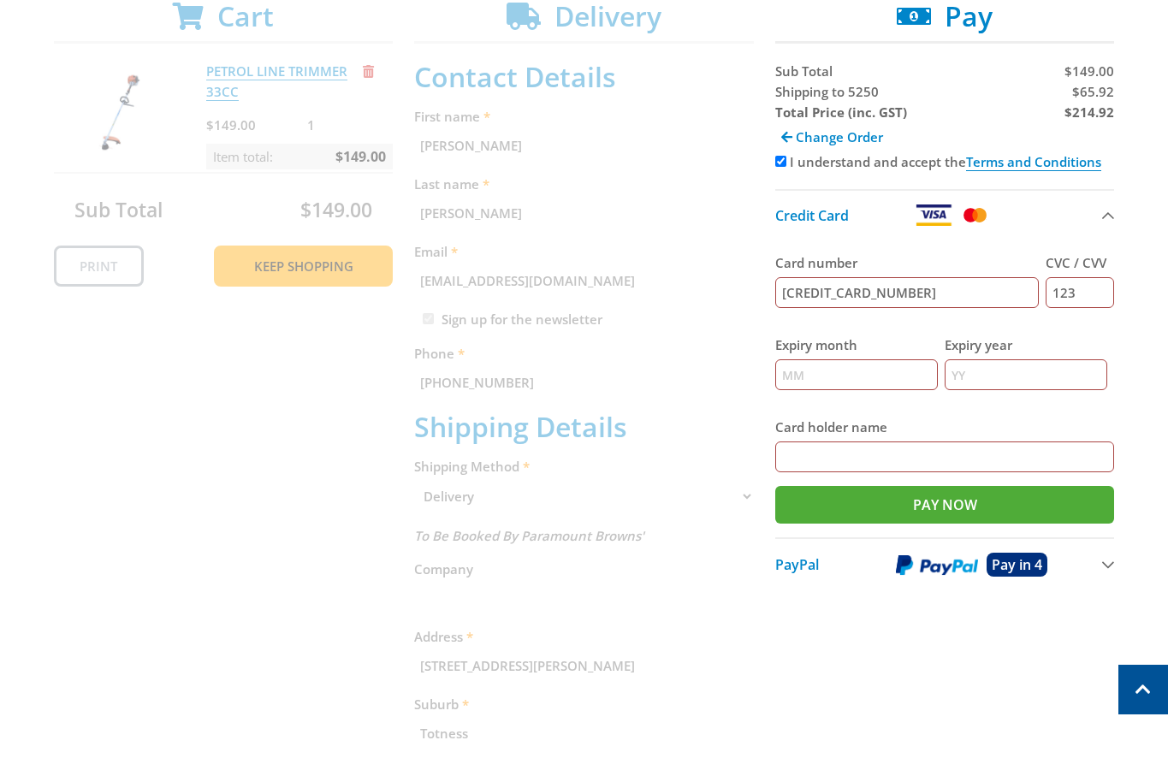
type input "Jan Jansen"
click at [730, 192] on div "Cart PETROL LINE TRIMMER 33CC $149.00 1 Item total: $149.00 Sub Total $149.00 P…" at bounding box center [584, 537] width 1061 height 1075
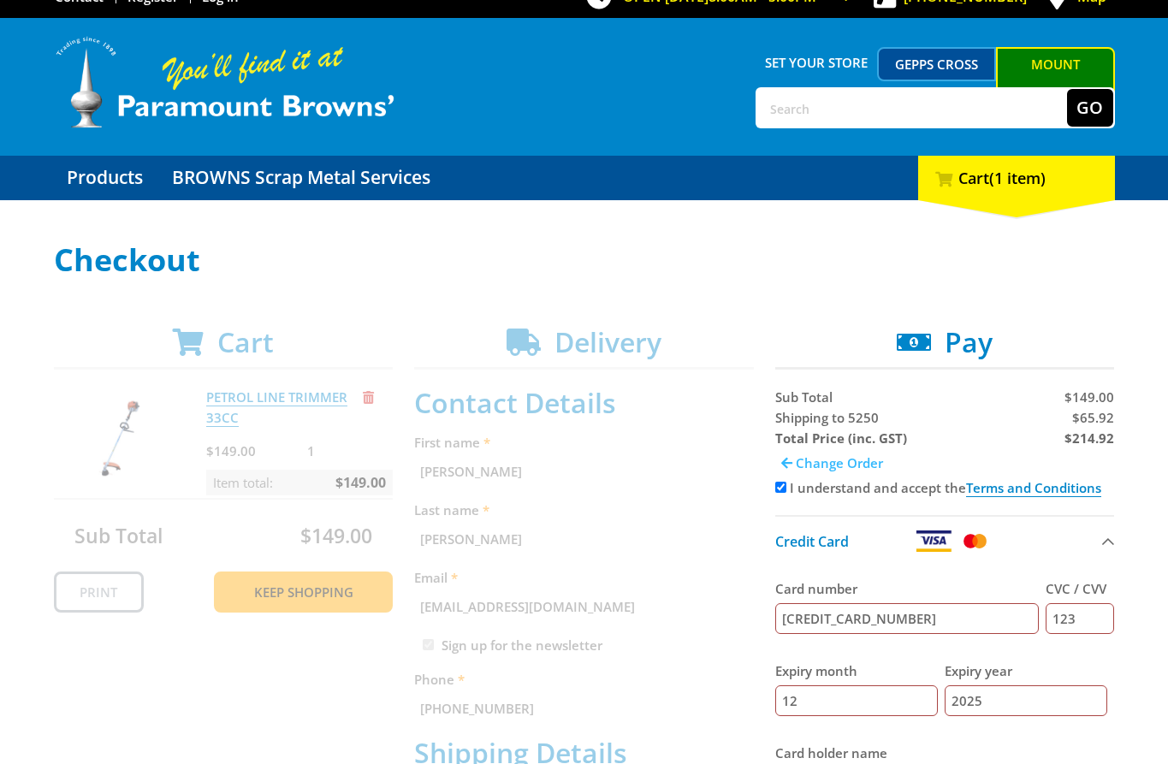
scroll to position [0, 0]
